Goal: Task Accomplishment & Management: Use online tool/utility

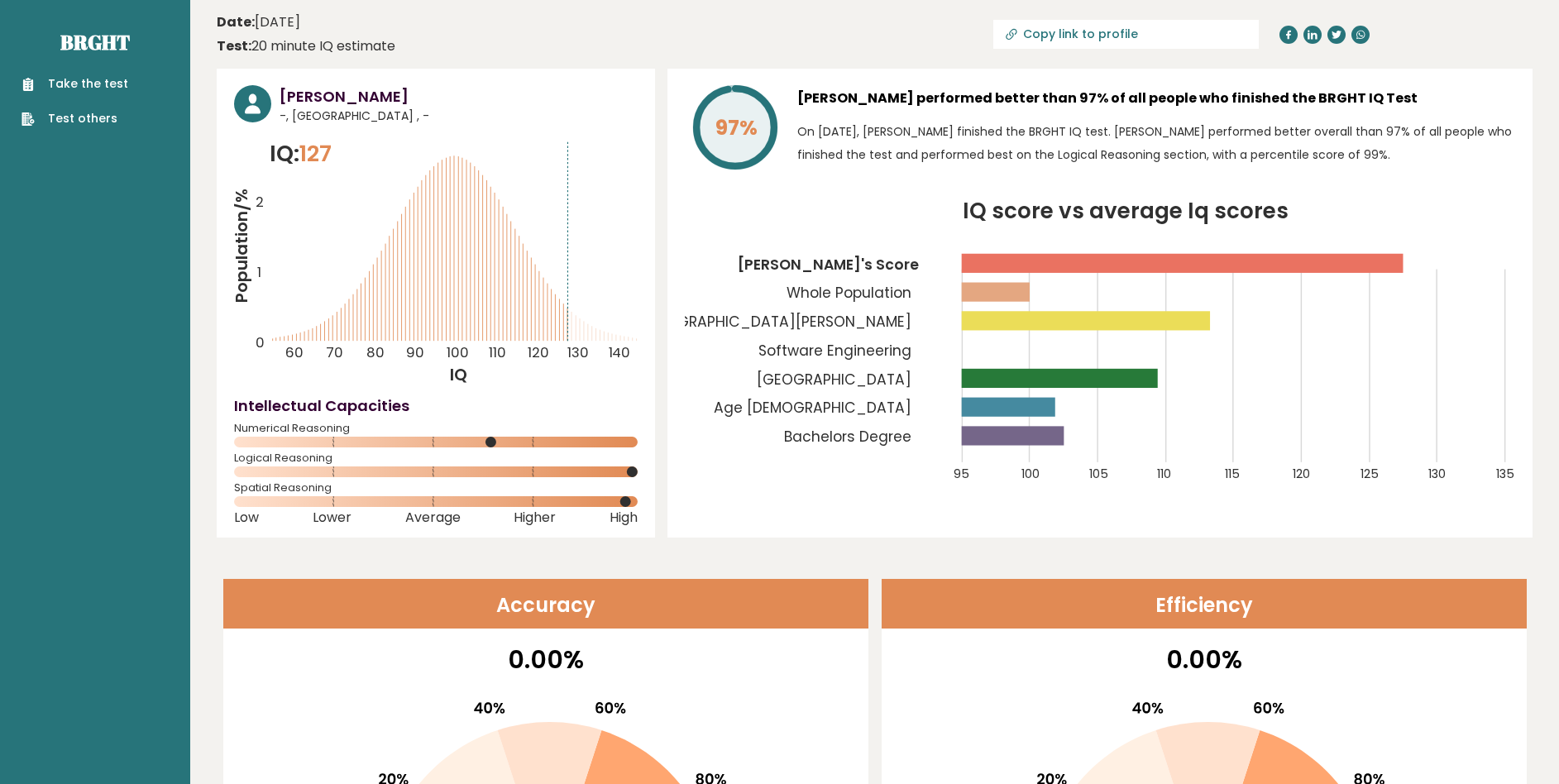
click at [76, 93] on link "Take the test" at bounding box center [75, 83] width 107 height 18
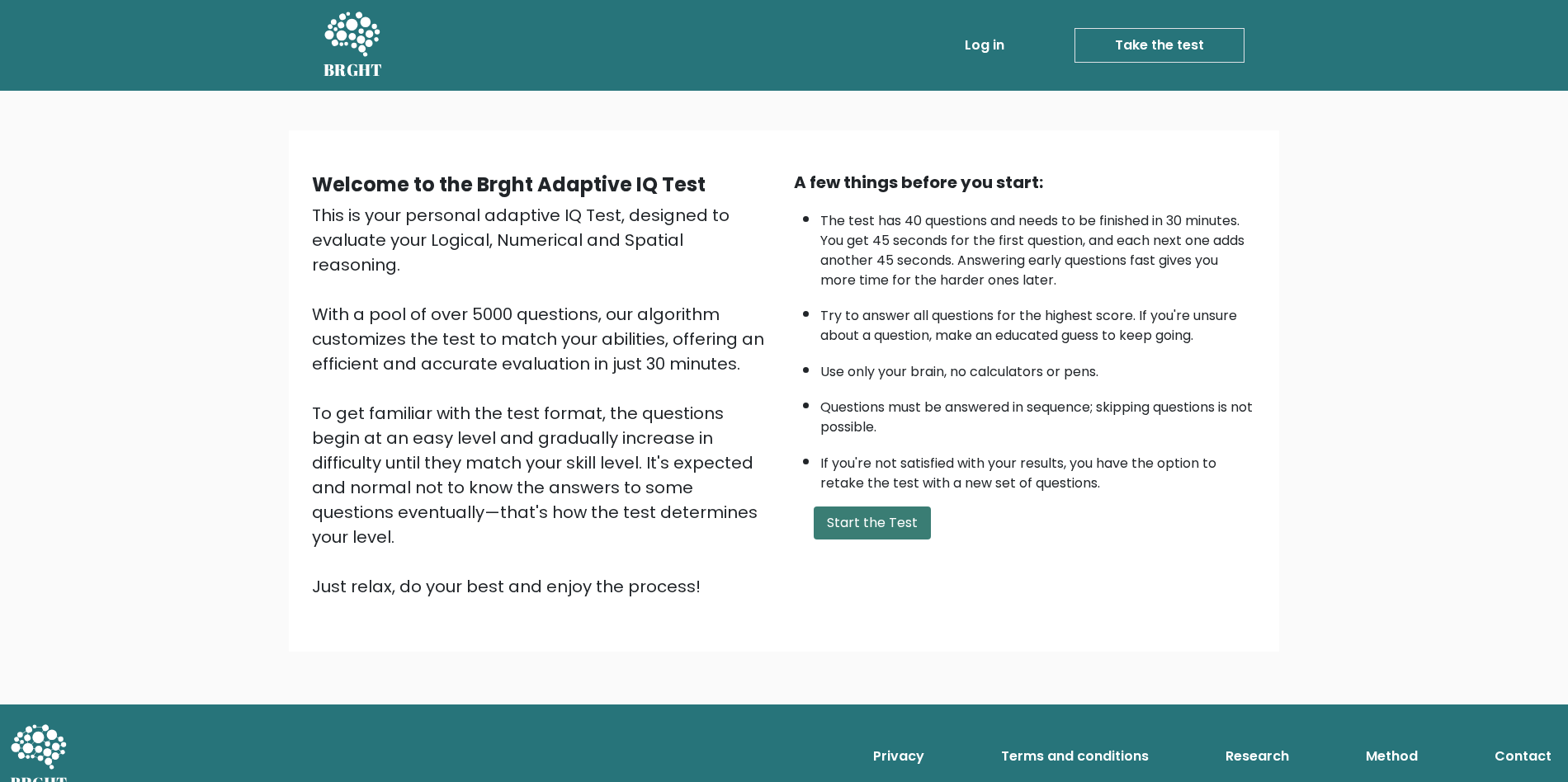
click at [848, 524] on button "Start the Test" at bounding box center [872, 523] width 118 height 33
